Goal: Transaction & Acquisition: Book appointment/travel/reservation

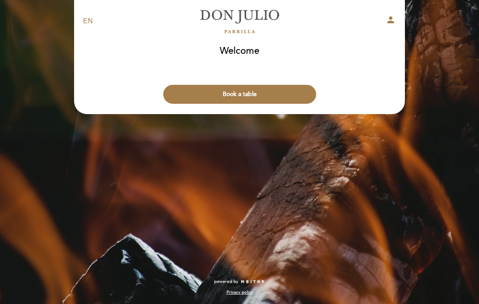
click at [250, 93] on button "Book a table" at bounding box center [239, 94] width 153 height 19
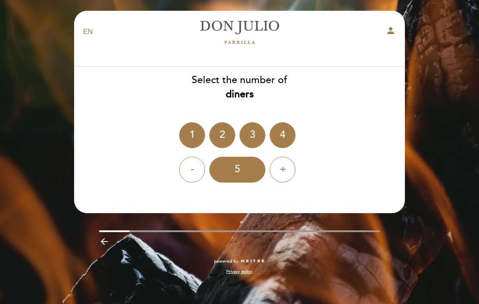
click at [218, 131] on div "2" at bounding box center [222, 135] width 26 height 26
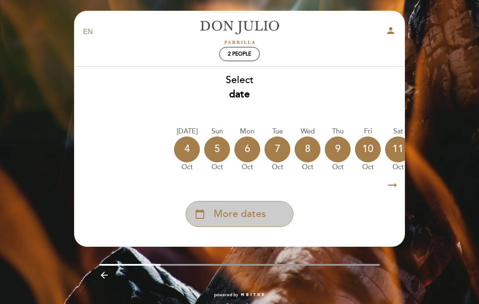
click at [263, 214] on span "More dates" at bounding box center [240, 214] width 52 height 14
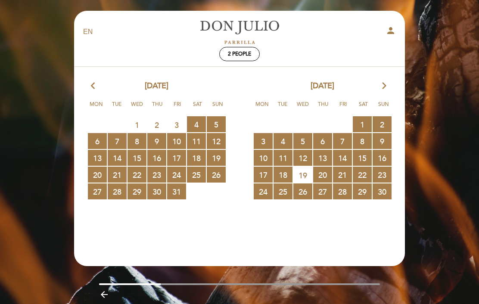
click at [305, 176] on span "19" at bounding box center [302, 175] width 19 height 16
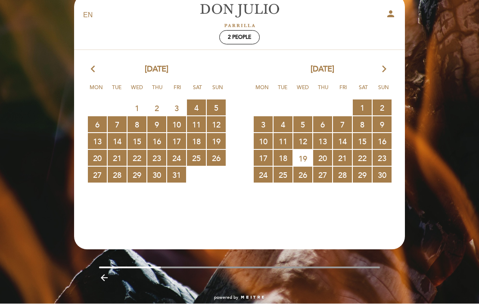
scroll to position [32, 0]
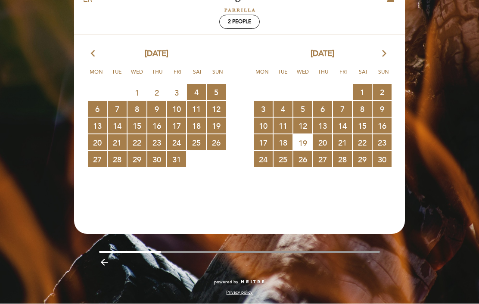
click at [305, 145] on span "19" at bounding box center [302, 143] width 19 height 16
click at [325, 142] on span "20 RESERVATIONS AVAILABLE" at bounding box center [322, 143] width 19 height 16
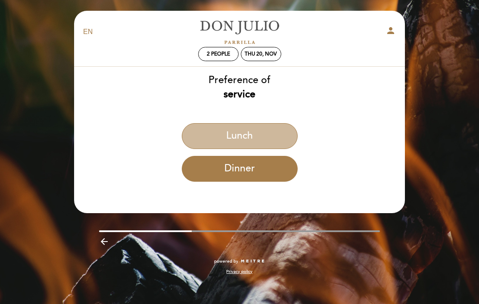
click at [271, 131] on button "Lunch" at bounding box center [240, 136] width 116 height 26
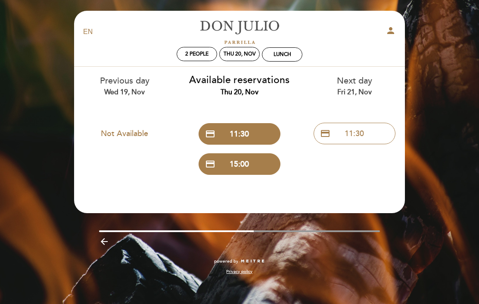
click at [255, 130] on button "credit_card 11:30" at bounding box center [239, 134] width 82 height 22
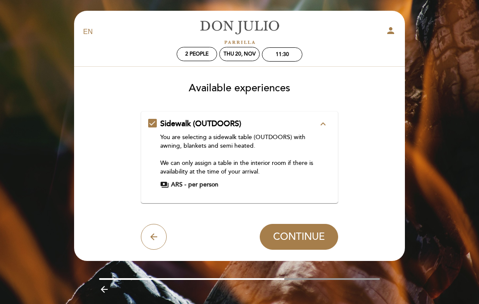
click at [302, 236] on span "CONTINUE" at bounding box center [299, 237] width 52 height 12
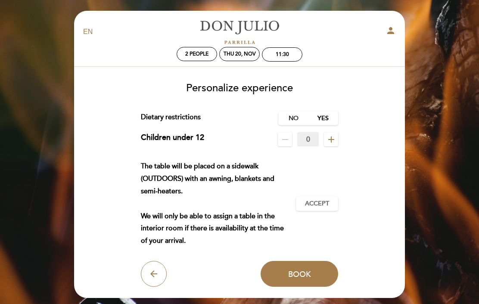
click at [292, 119] on label "No" at bounding box center [293, 118] width 30 height 14
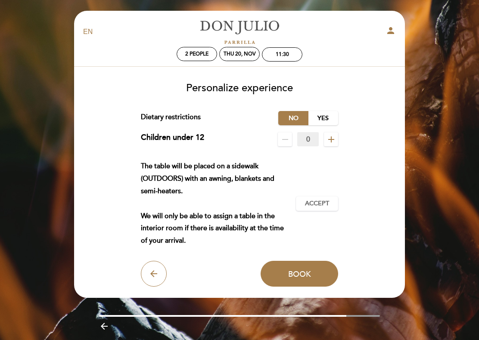
click at [322, 203] on span "Accept" at bounding box center [317, 203] width 24 height 9
click at [305, 274] on span "Book" at bounding box center [299, 273] width 23 height 9
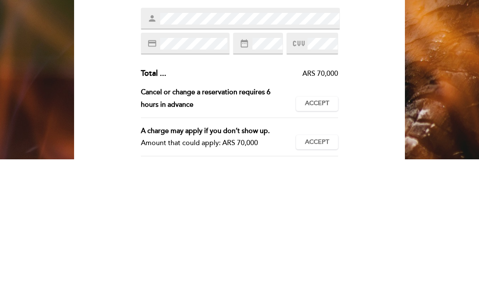
scroll to position [7, 0]
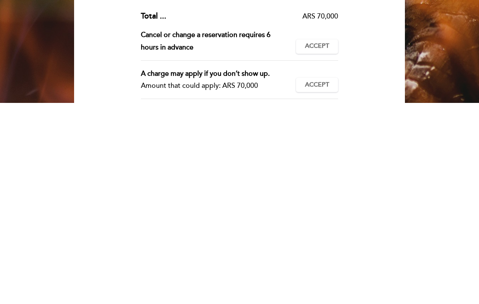
click at [320, 243] on span "Accept" at bounding box center [317, 247] width 24 height 9
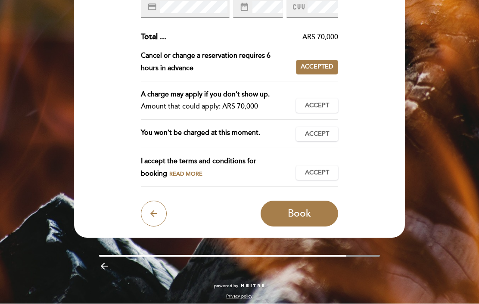
click at [322, 102] on span "Accept" at bounding box center [317, 106] width 24 height 9
click at [320, 130] on span "Accept" at bounding box center [317, 134] width 24 height 9
click at [322, 169] on span "Accept" at bounding box center [317, 173] width 24 height 9
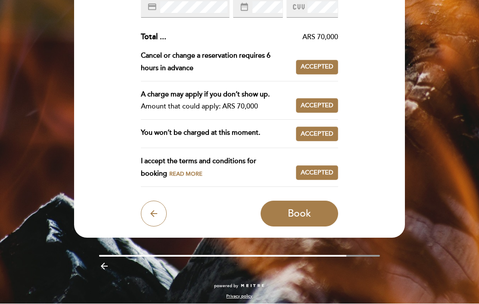
click at [307, 208] on span "Book" at bounding box center [299, 214] width 23 height 12
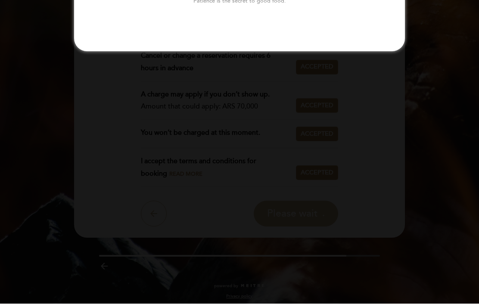
scroll to position [0, 0]
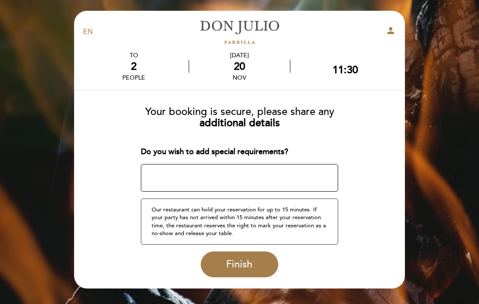
click at [218, 172] on textarea at bounding box center [240, 178] width 198 height 28
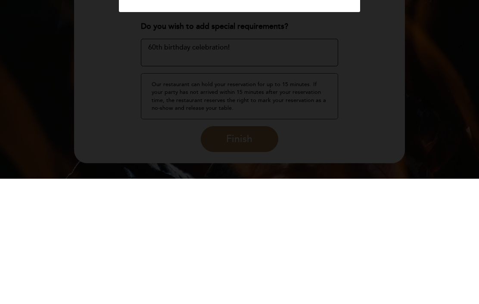
scroll to position [25, 0]
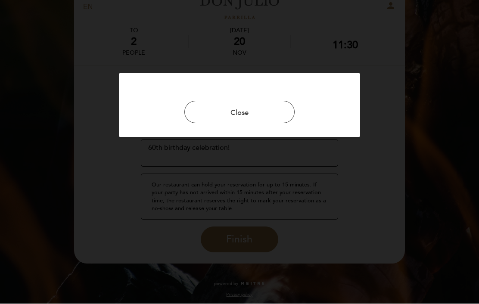
click at [264, 107] on button "Close" at bounding box center [239, 112] width 110 height 22
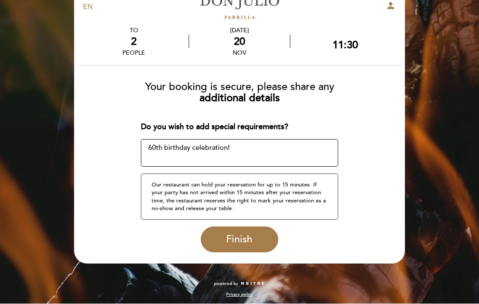
click at [149, 144] on textarea at bounding box center [240, 153] width 198 height 28
type textarea "My 60th birthday celebration!"
click at [245, 238] on span "Finish" at bounding box center [239, 240] width 26 height 12
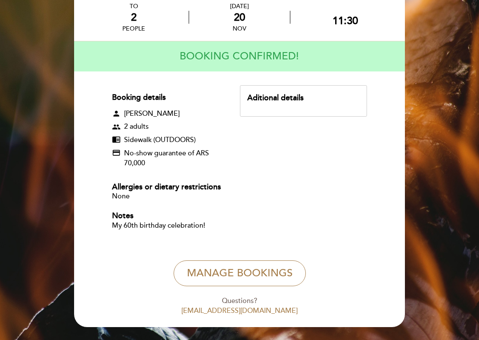
scroll to position [53, 0]
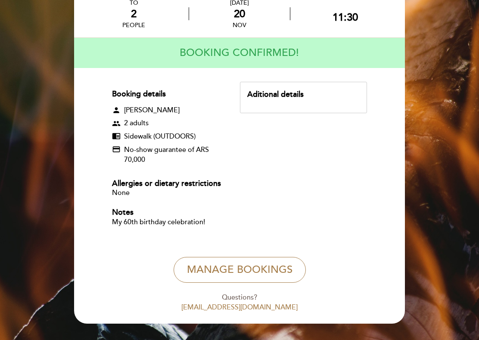
click at [270, 275] on button "Manage Bookings" at bounding box center [239, 270] width 132 height 26
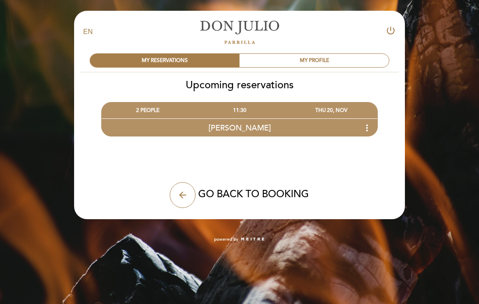
click at [347, 59] on div "MY PROFILE" at bounding box center [313, 60] width 149 height 13
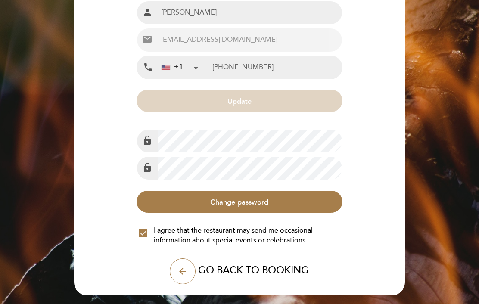
scroll to position [107, 0]
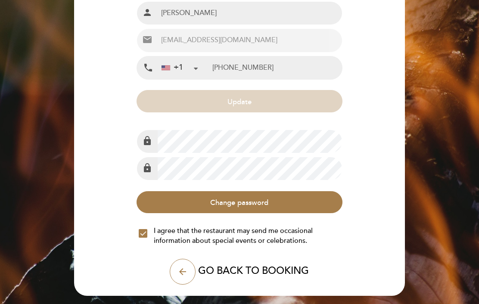
click at [254, 204] on button "Change password" at bounding box center [238, 202] width 205 height 22
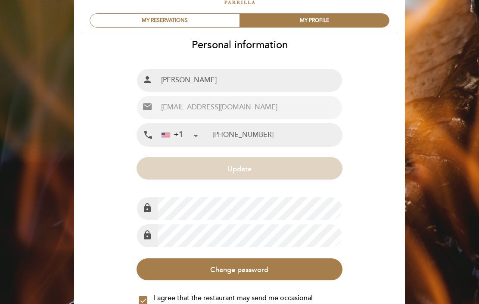
scroll to position [0, 0]
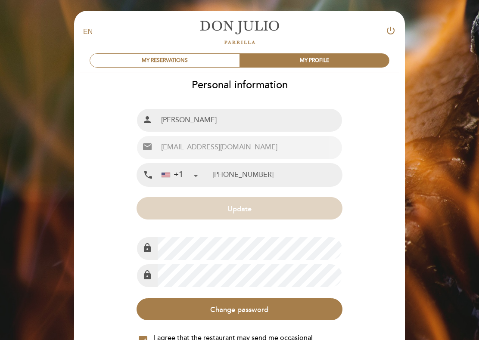
click at [161, 57] on div "MY RESERVATIONS" at bounding box center [164, 60] width 149 height 13
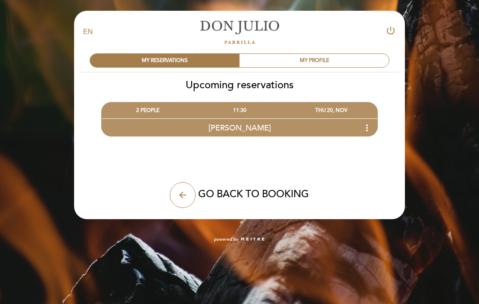
click at [395, 27] on icon "power_settings_new" at bounding box center [390, 30] width 10 height 10
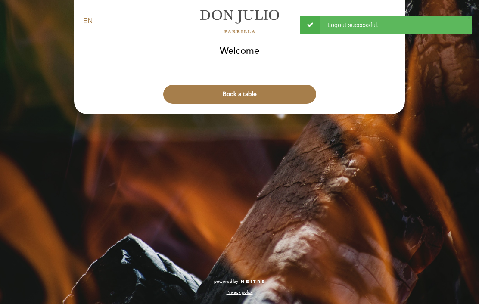
click at [418, 159] on div "EN ES PT Don Julio person Welcome Welcome, Change user Book a table Select the …" at bounding box center [239, 152] width 479 height 304
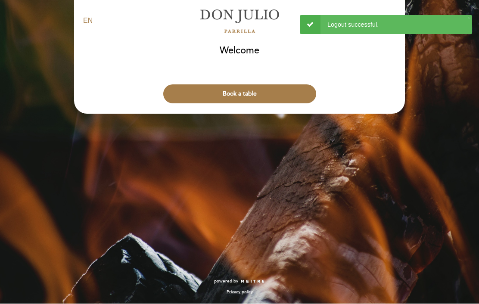
click at [437, 151] on div "EN ES PT Don Julio person Welcome Welcome, Change user Book a table Select the …" at bounding box center [239, 152] width 479 height 304
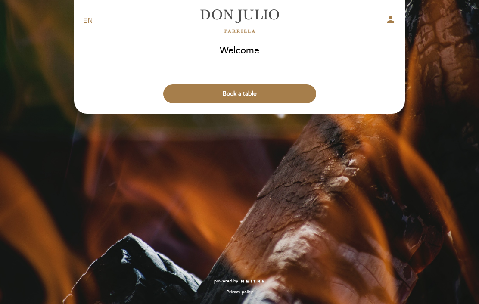
click at [390, 19] on icon "person" at bounding box center [390, 20] width 10 height 10
